Goal: Information Seeking & Learning: Learn about a topic

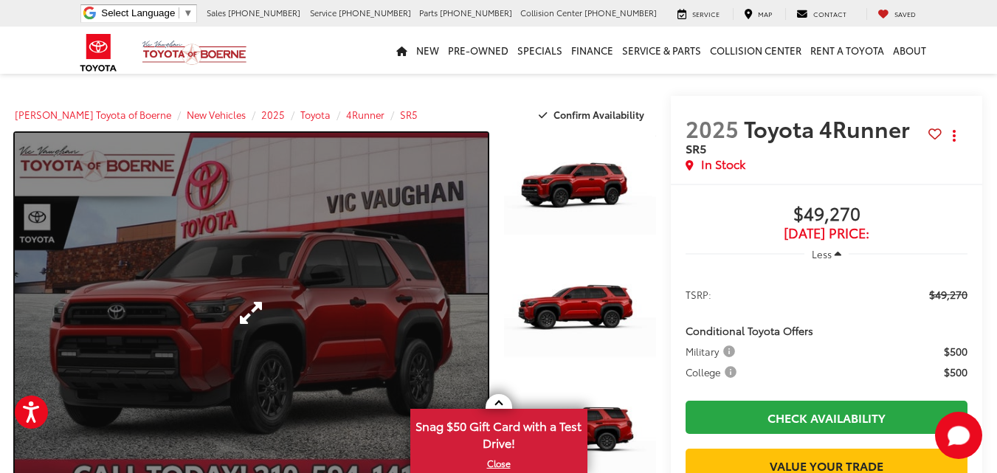
click at [437, 283] on link "Expand Photo 0" at bounding box center [251, 312] width 473 height 359
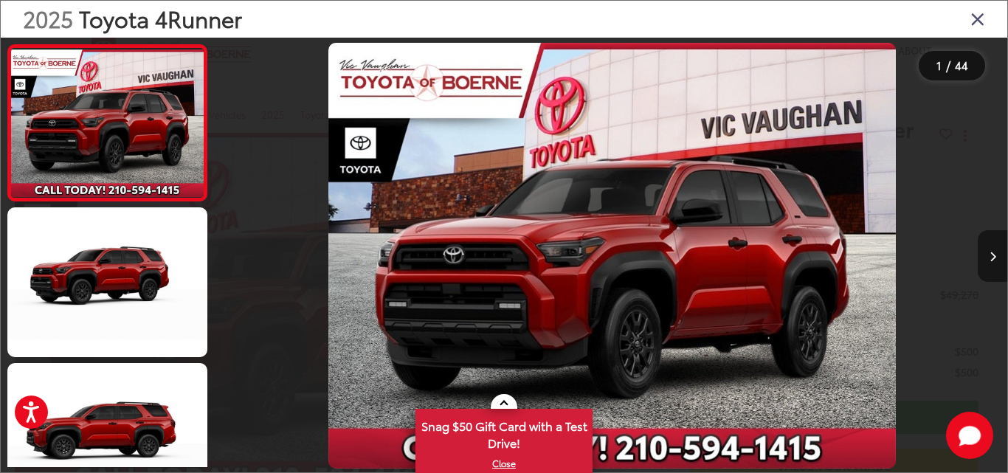
click at [995, 252] on icon "Next image" at bounding box center [992, 257] width 7 height 10
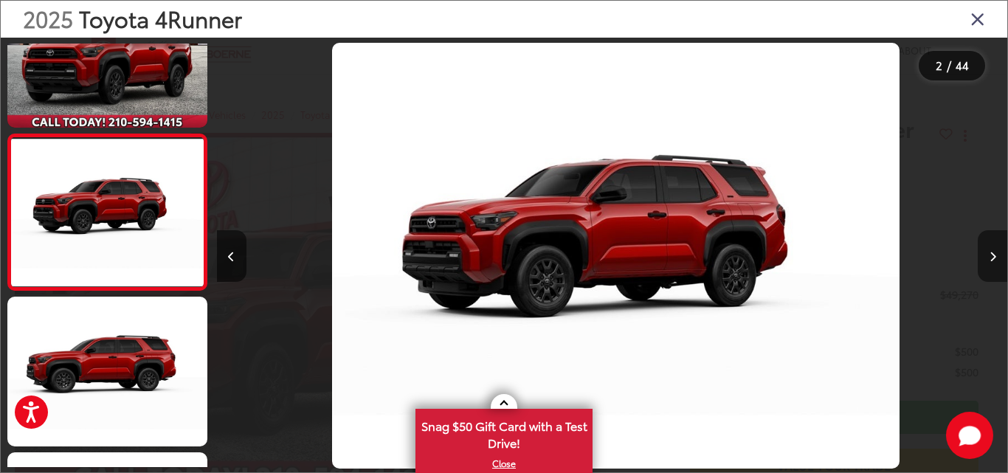
scroll to position [0, 790]
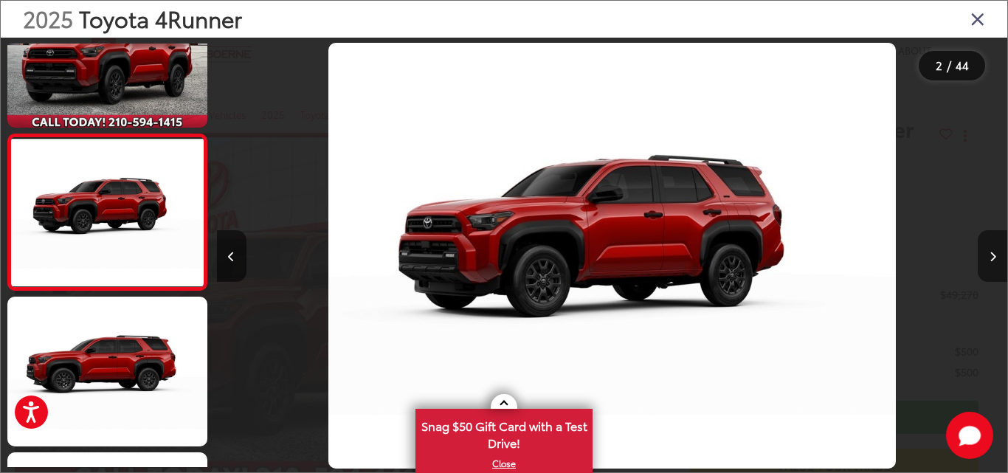
click at [996, 253] on button "Next image" at bounding box center [992, 256] width 30 height 52
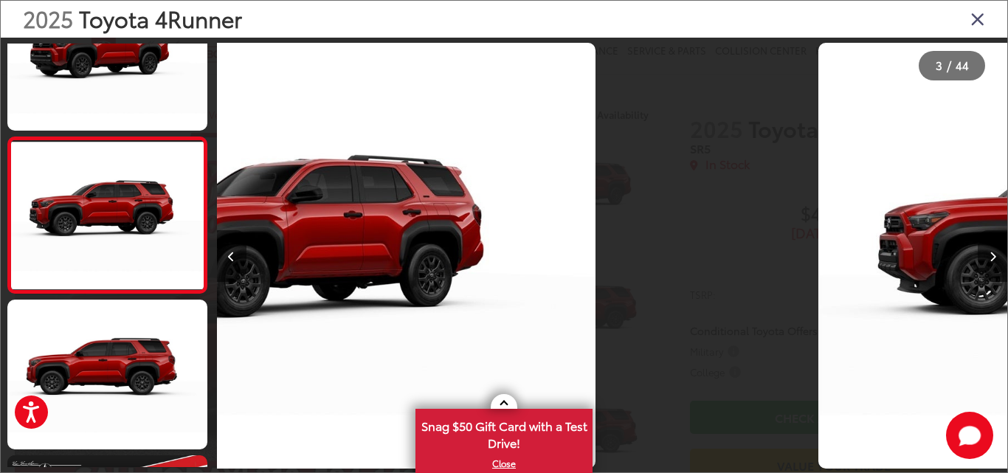
scroll to position [222, 0]
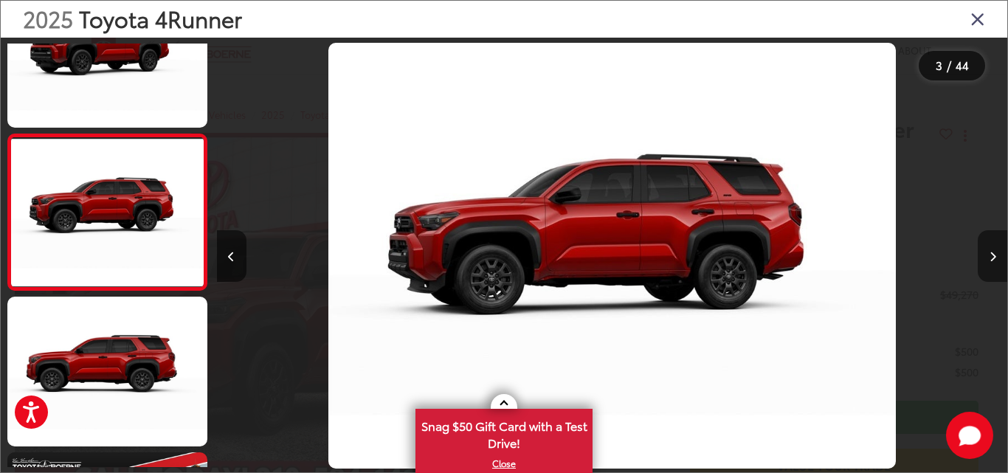
click at [996, 253] on button "Next image" at bounding box center [992, 256] width 30 height 52
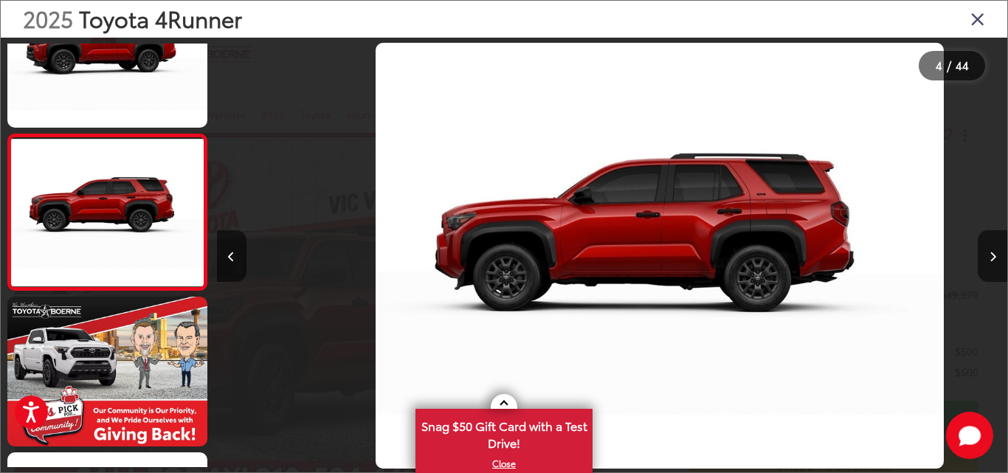
scroll to position [0, 2371]
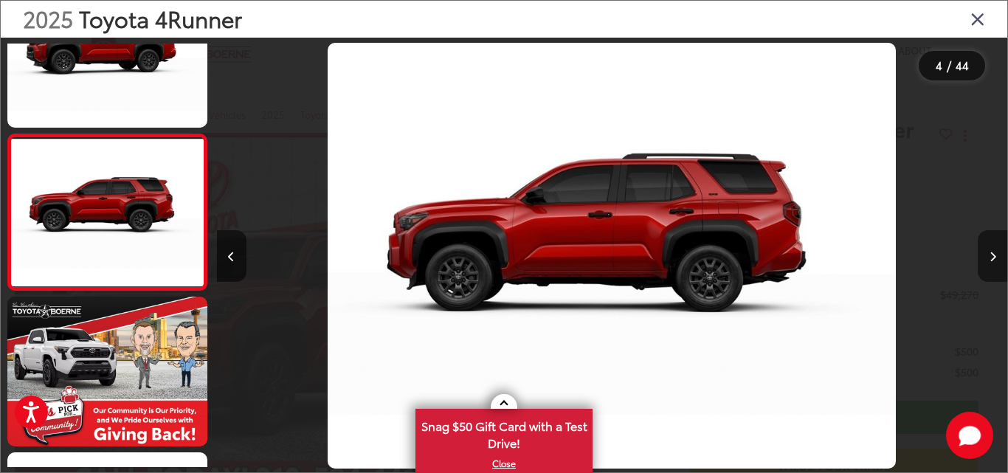
click at [984, 261] on button "Next image" at bounding box center [992, 256] width 30 height 52
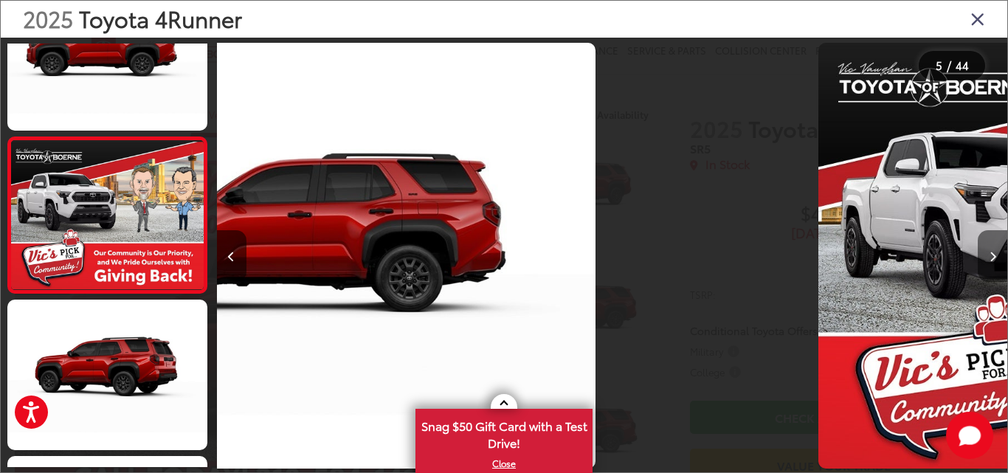
scroll to position [533, 0]
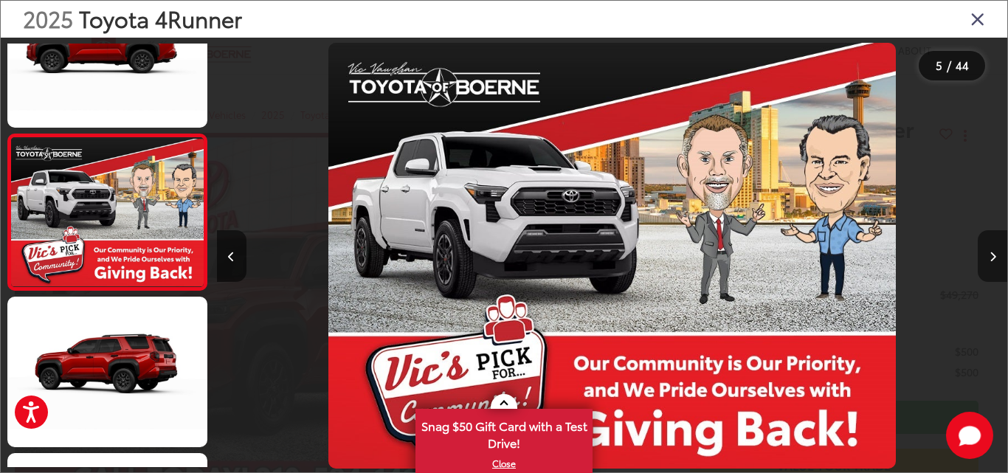
click at [984, 261] on button "Next image" at bounding box center [992, 256] width 30 height 52
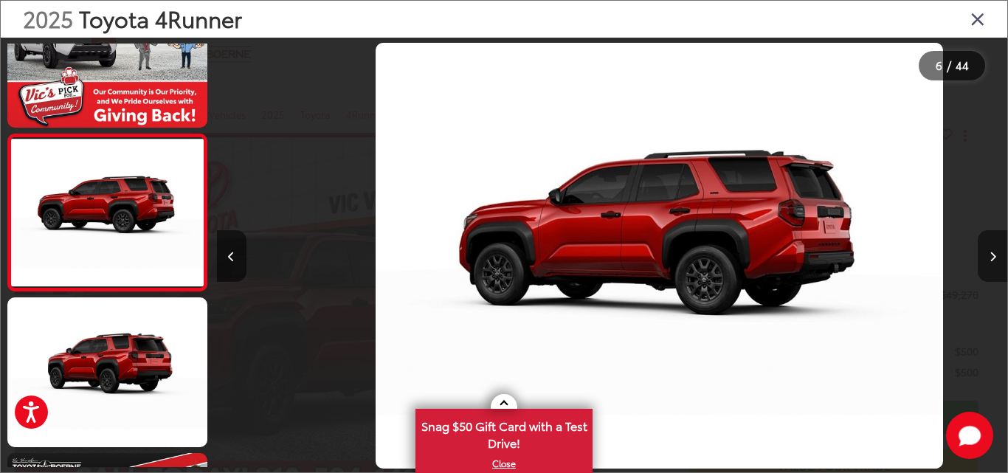
scroll to position [0, 3951]
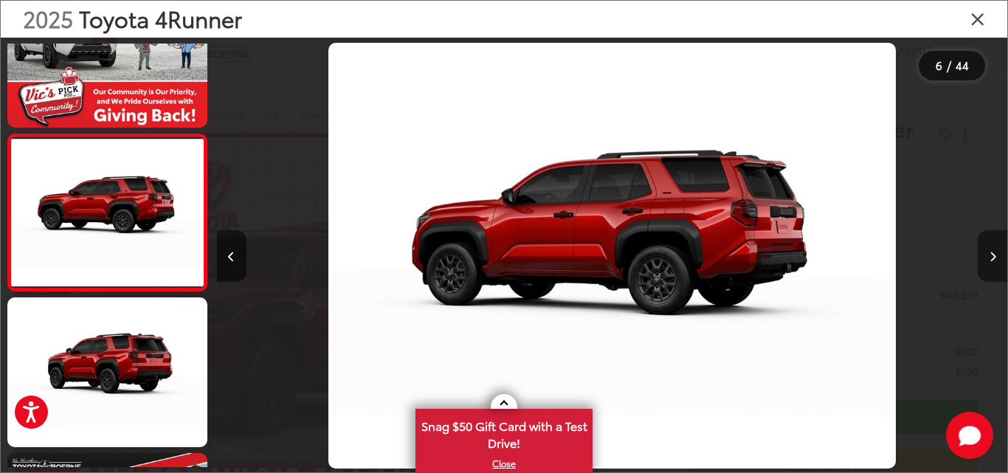
click at [984, 261] on button "Next image" at bounding box center [992, 256] width 30 height 52
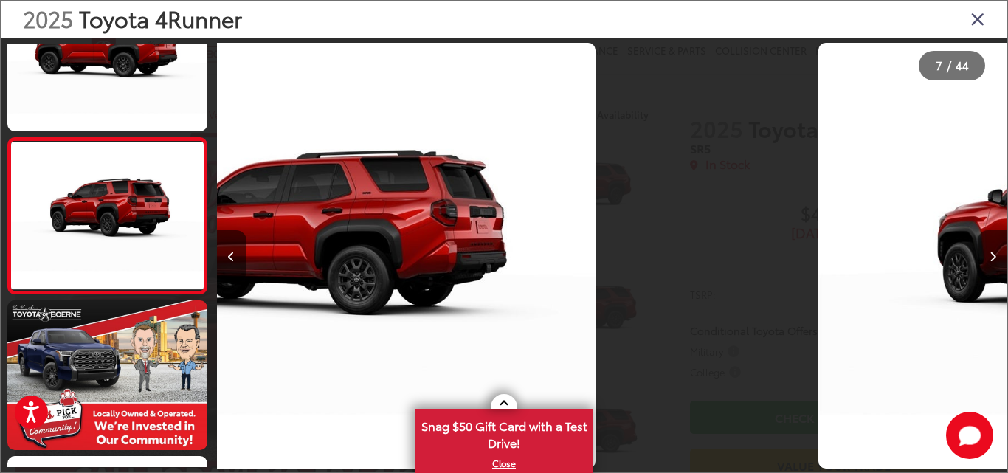
scroll to position [845, 0]
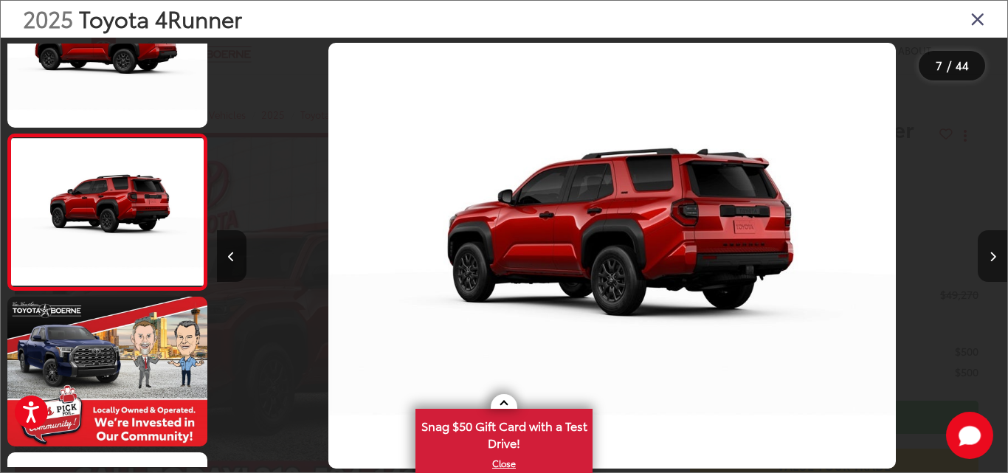
click at [984, 261] on button "Next image" at bounding box center [992, 256] width 30 height 52
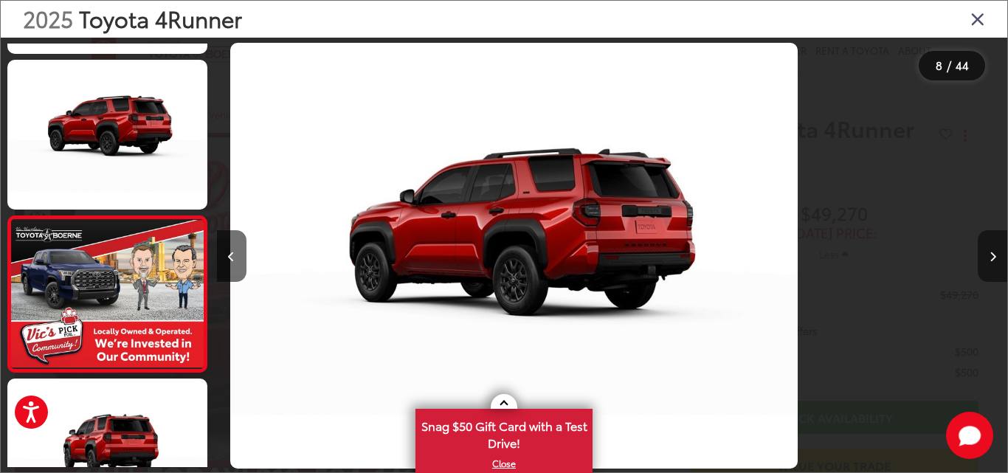
scroll to position [1001, 0]
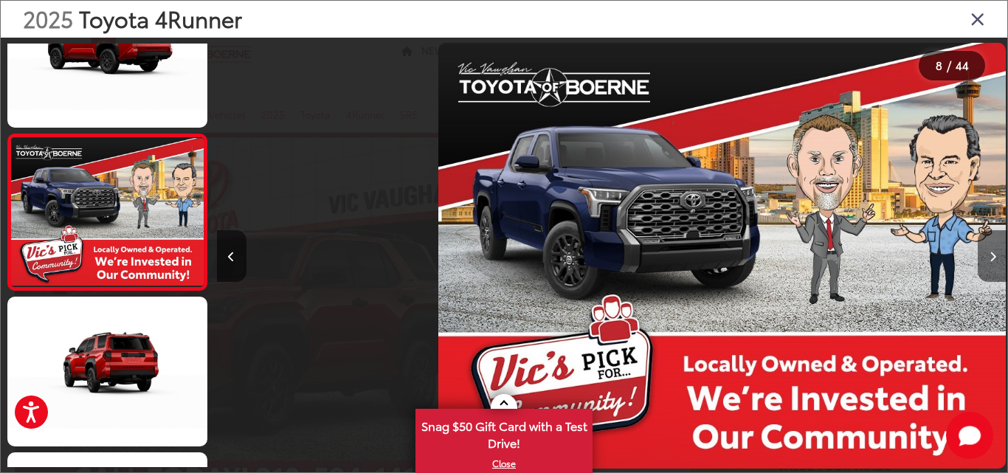
click at [984, 261] on button "Next image" at bounding box center [992, 256] width 30 height 52
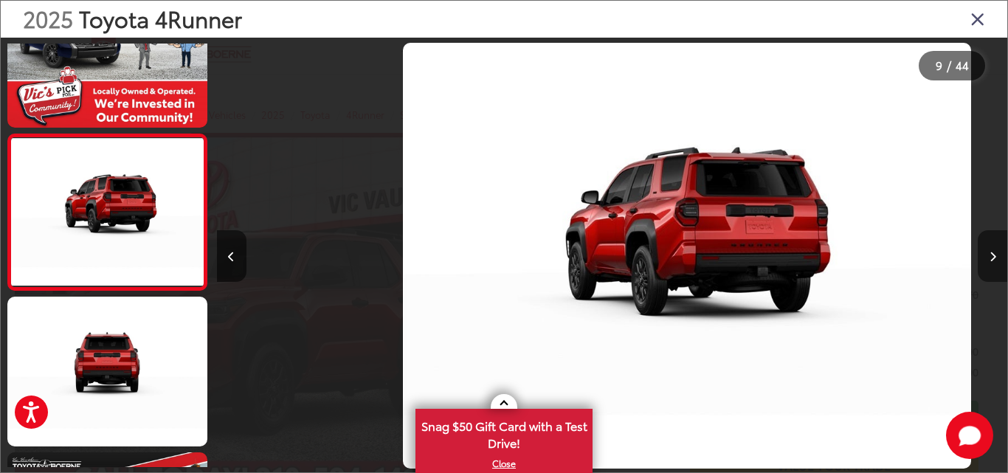
scroll to position [0, 6322]
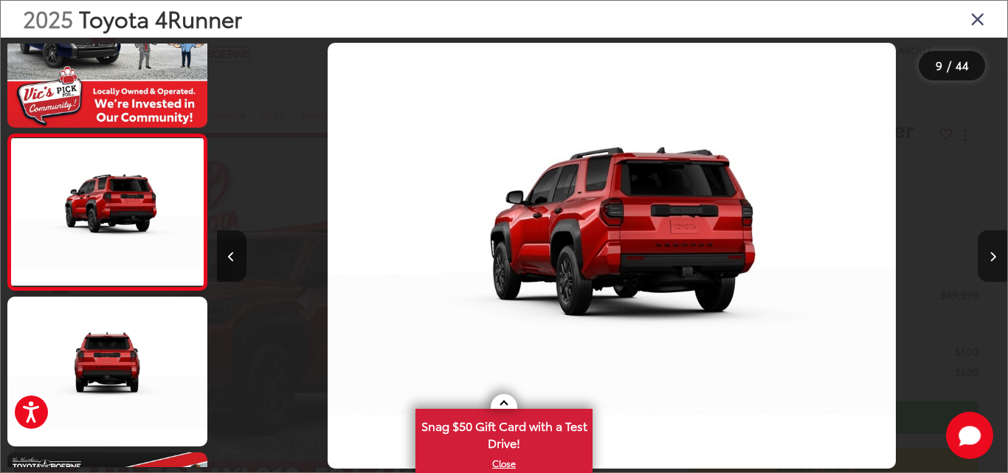
click at [984, 261] on button "Next image" at bounding box center [992, 256] width 30 height 52
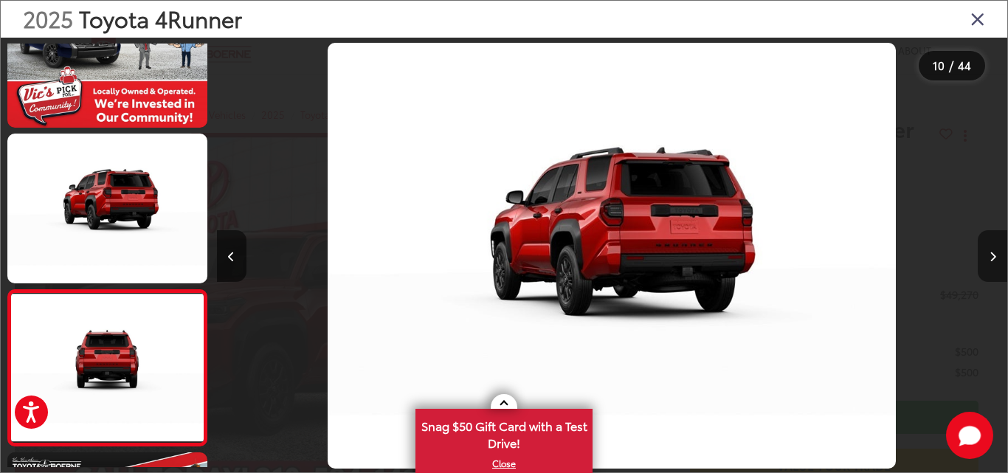
scroll to position [0, 0]
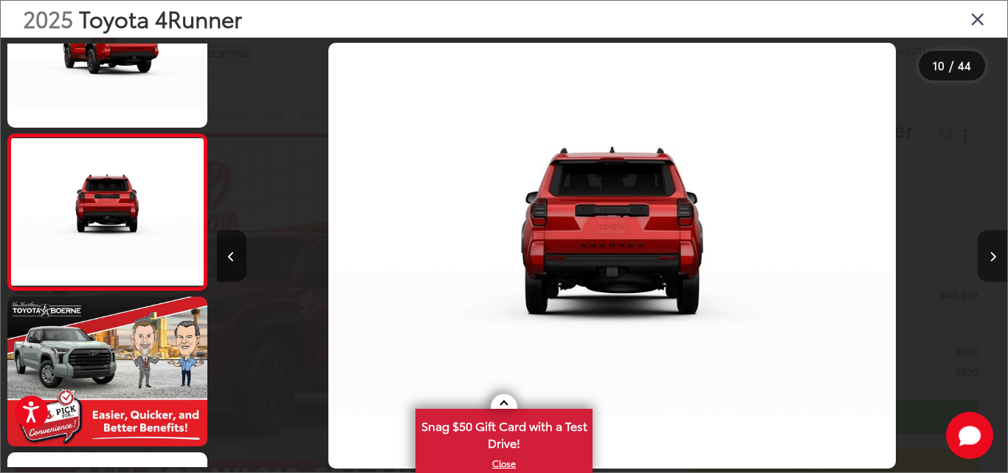
click at [984, 261] on button "Next image" at bounding box center [992, 256] width 30 height 52
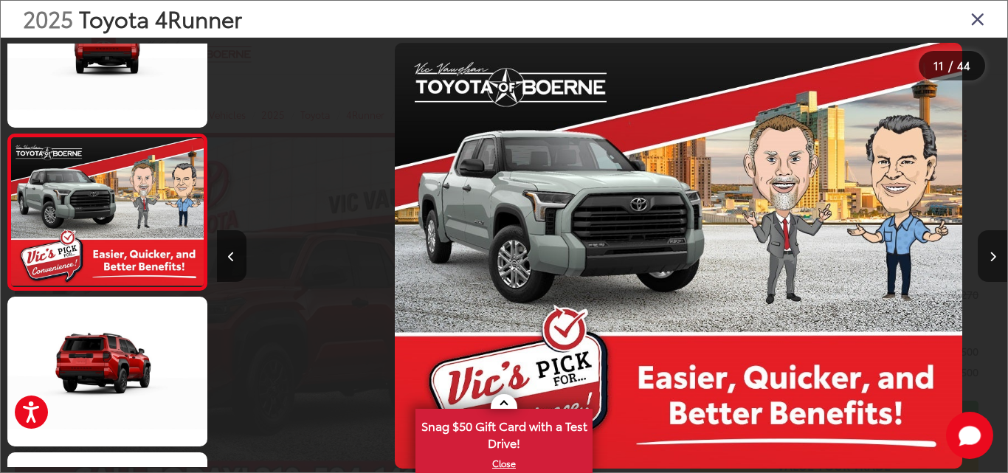
click at [984, 261] on button "Next image" at bounding box center [992, 256] width 30 height 52
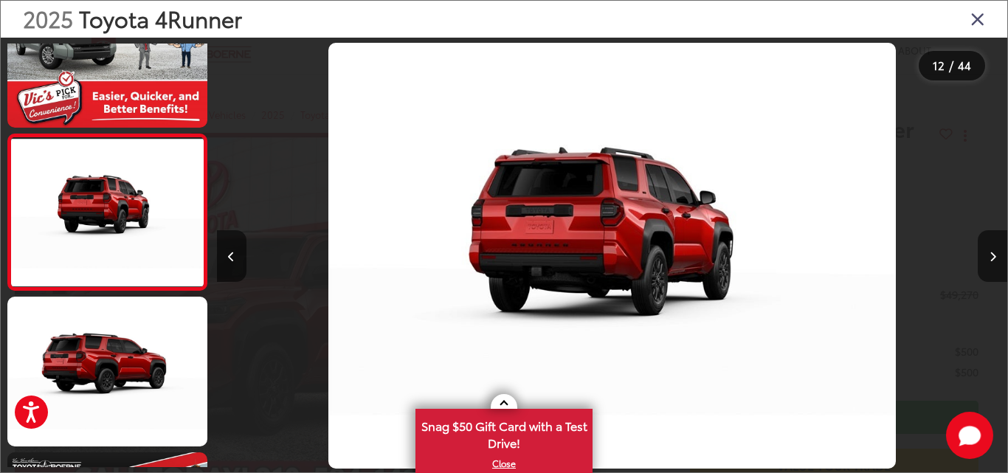
click at [969, 259] on div at bounding box center [908, 256] width 198 height 436
click at [992, 262] on button "Next image" at bounding box center [992, 256] width 30 height 52
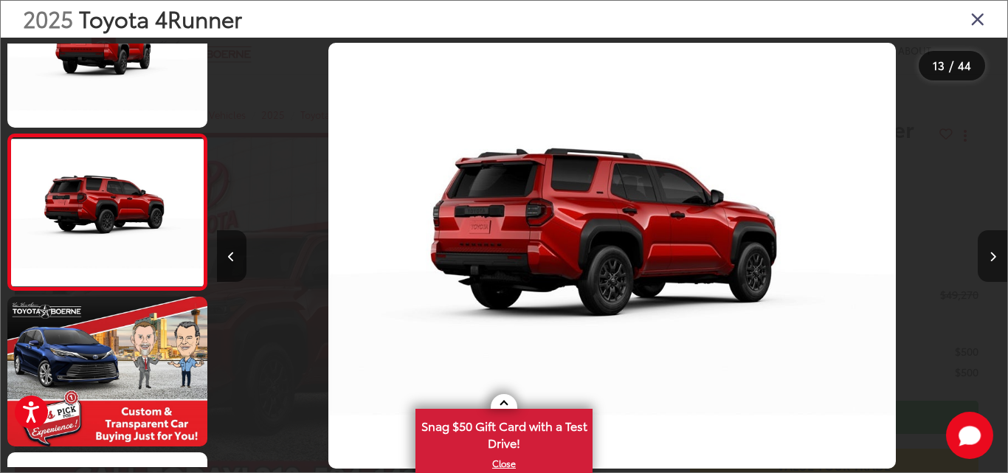
click at [996, 261] on button "Next image" at bounding box center [992, 256] width 30 height 52
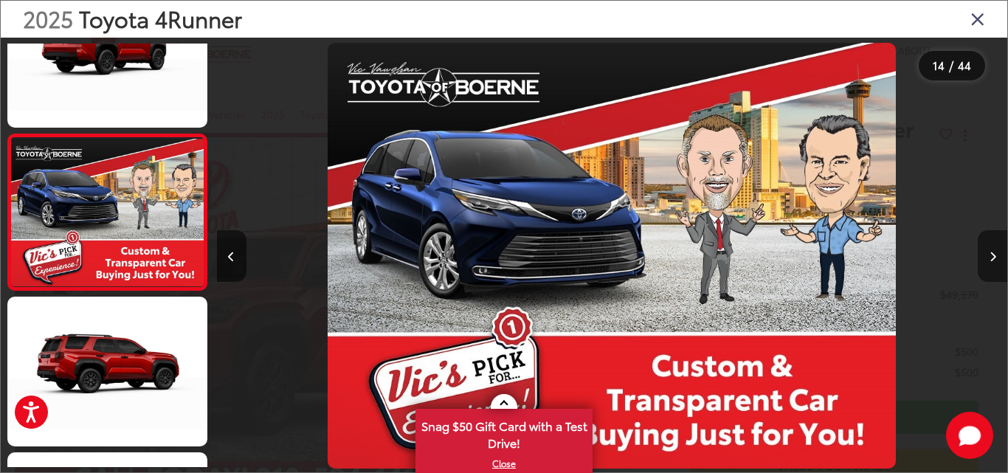
click at [996, 263] on button "Next image" at bounding box center [992, 256] width 30 height 52
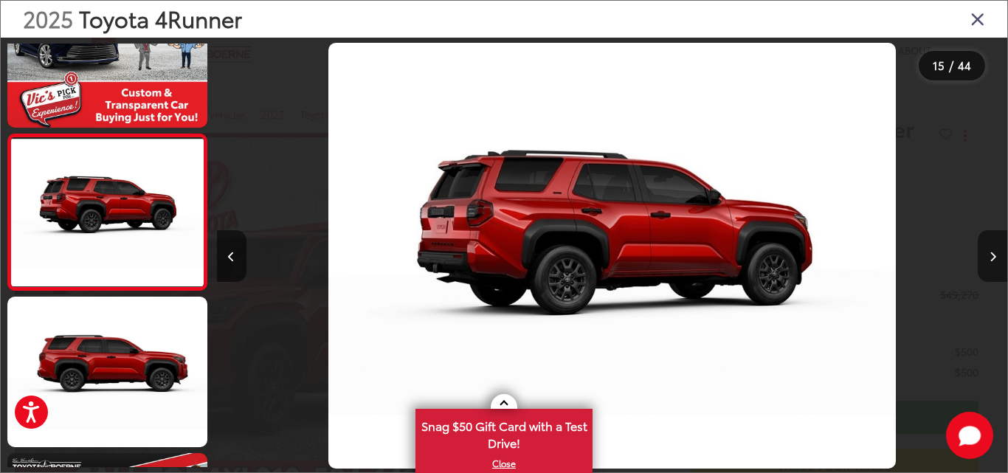
click at [990, 270] on button "Next image" at bounding box center [992, 256] width 30 height 52
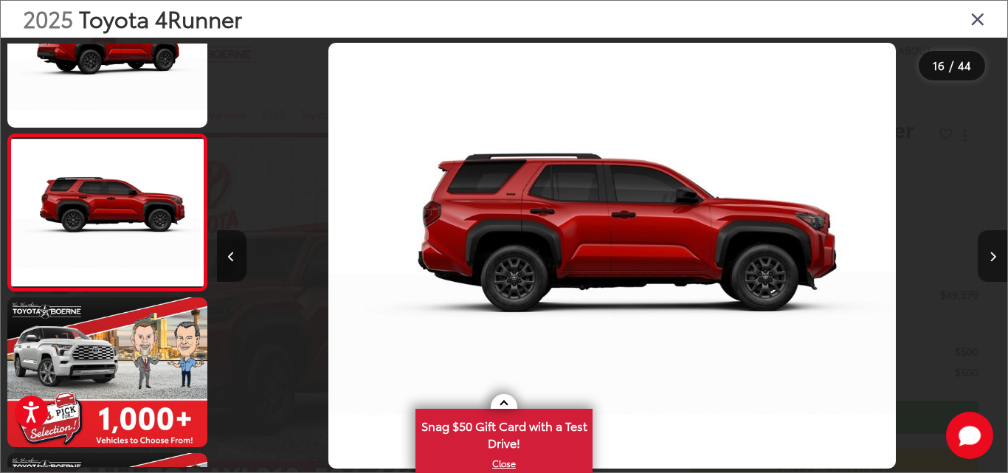
click at [988, 263] on button "Next image" at bounding box center [992, 256] width 30 height 52
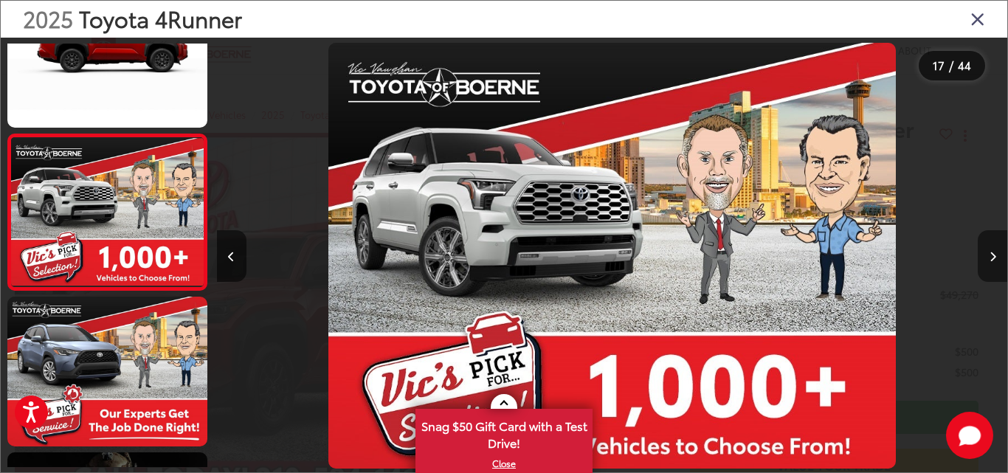
click at [988, 263] on button "Next image" at bounding box center [992, 256] width 30 height 52
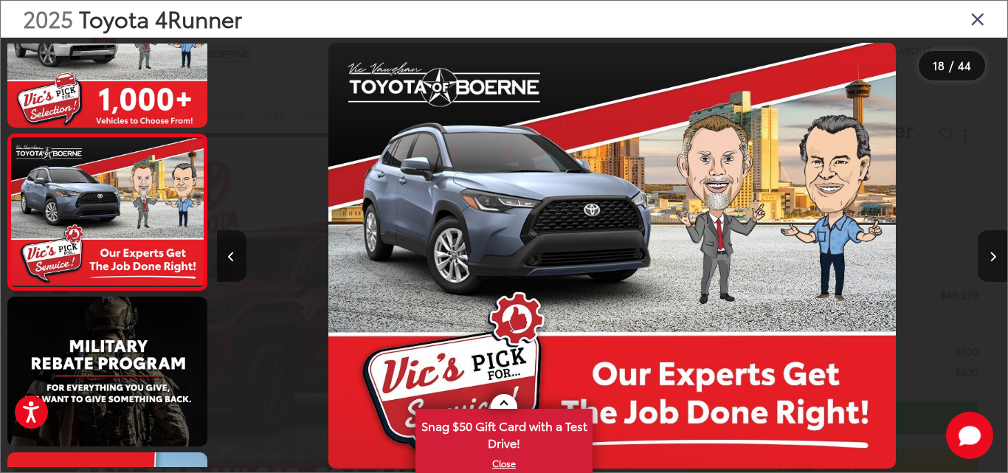
click at [985, 263] on button "Next image" at bounding box center [992, 256] width 30 height 52
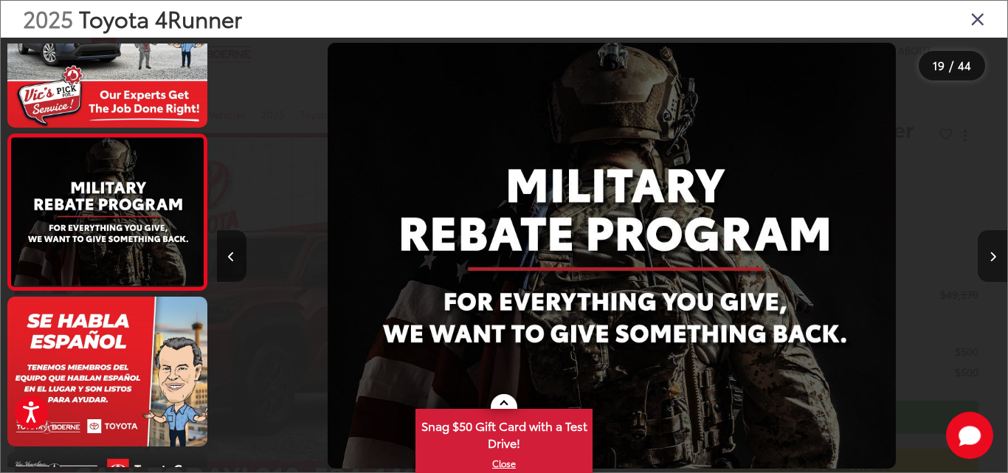
click at [989, 265] on button "Next image" at bounding box center [992, 256] width 30 height 52
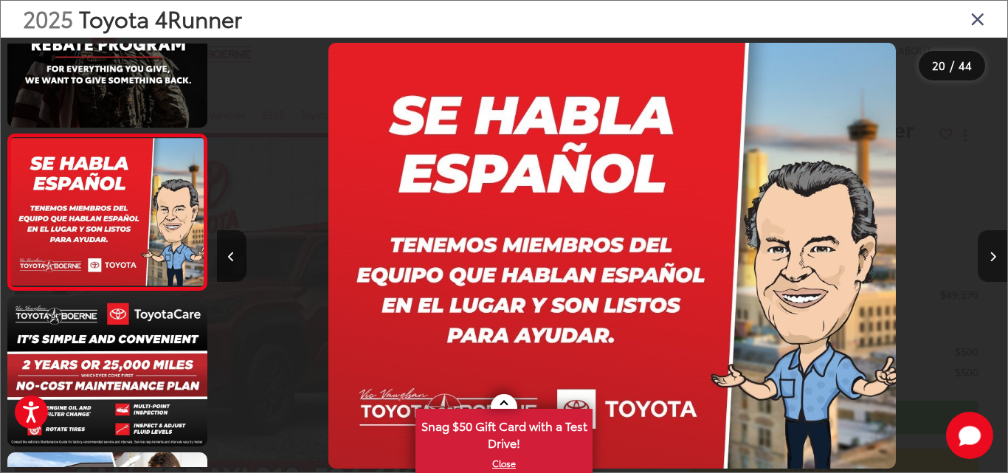
click at [989, 265] on button "Next image" at bounding box center [992, 256] width 30 height 52
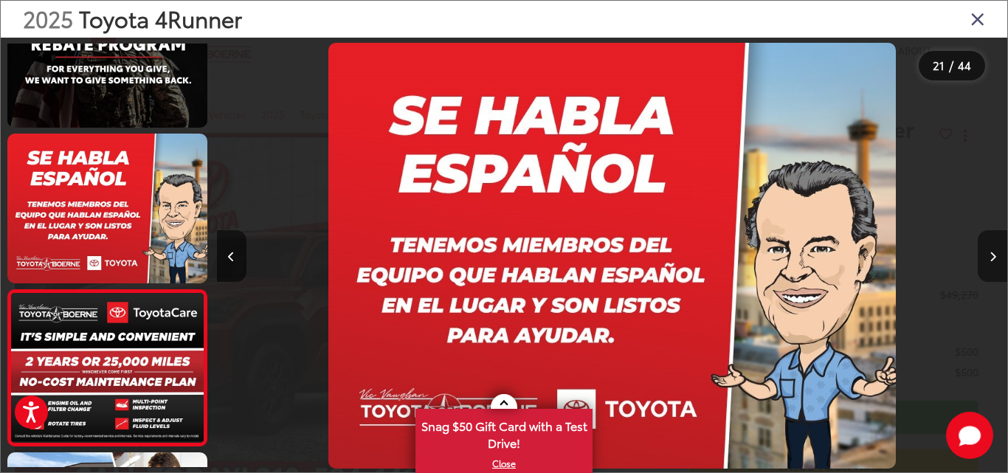
click at [989, 265] on button "Next image" at bounding box center [992, 256] width 30 height 52
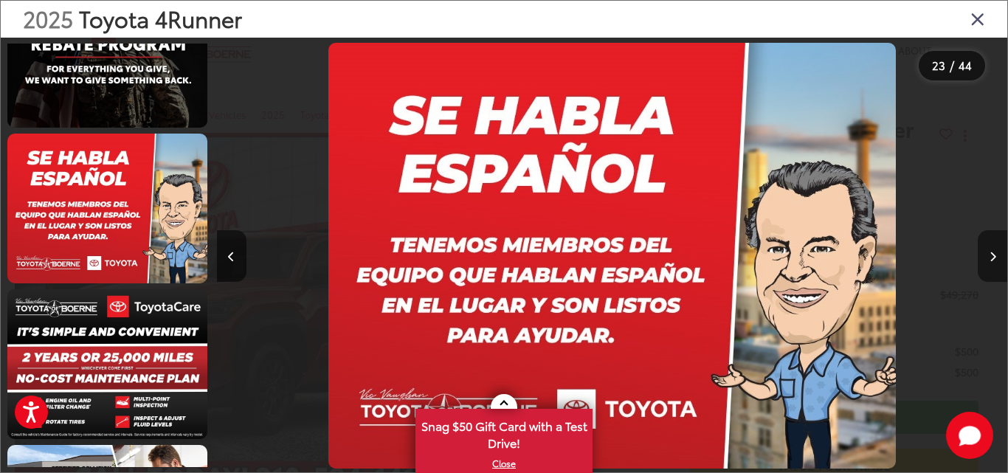
click at [989, 265] on button "Next image" at bounding box center [992, 256] width 30 height 52
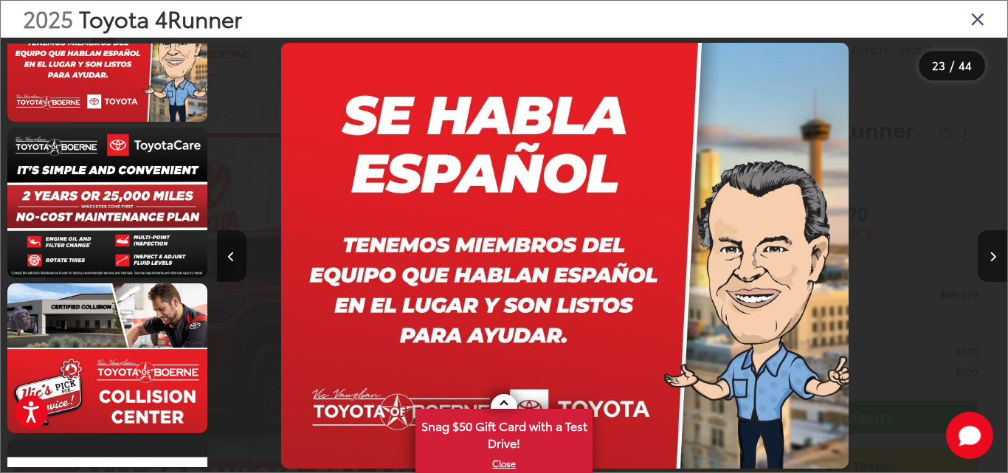
click at [989, 265] on button "Next image" at bounding box center [992, 256] width 30 height 52
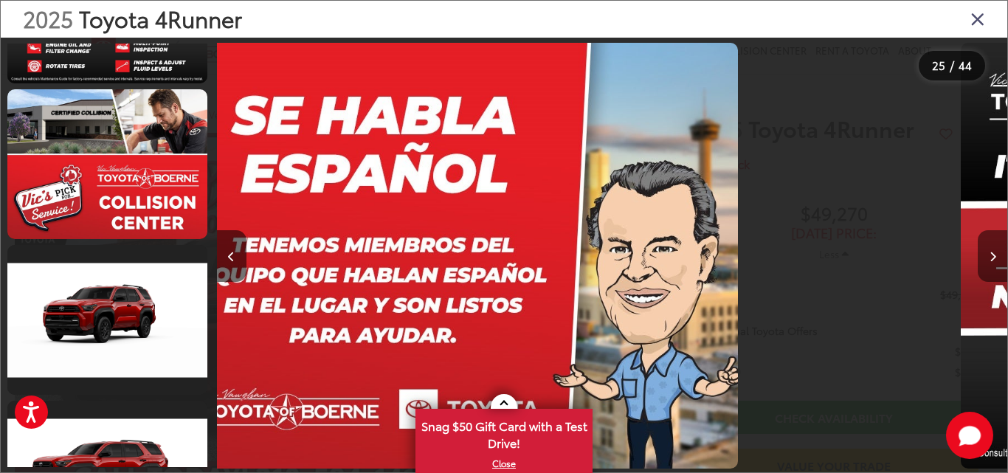
click at [989, 266] on button "Next image" at bounding box center [992, 256] width 30 height 52
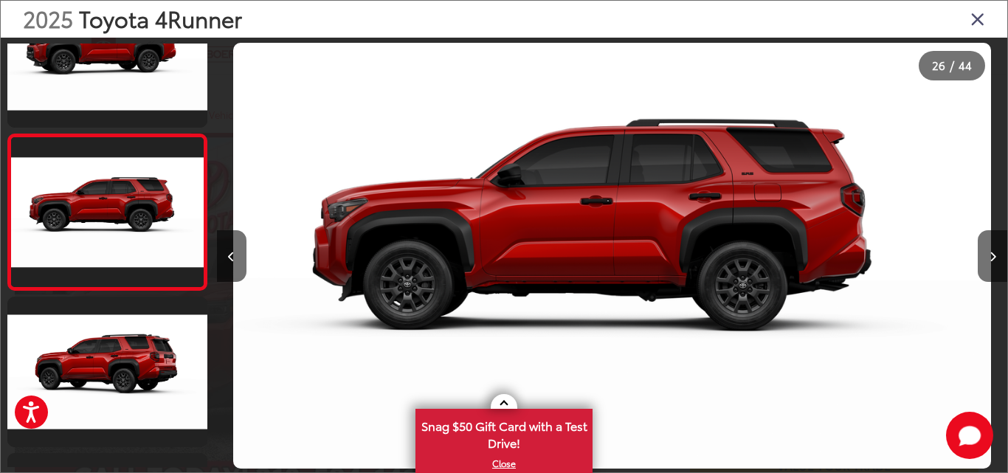
click at [996, 83] on div at bounding box center [908, 256] width 198 height 436
click at [983, 23] on icon "Close gallery" at bounding box center [977, 18] width 15 height 19
